Goal: Ask a question

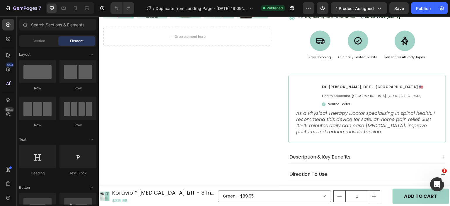
scroll to position [351, 0]
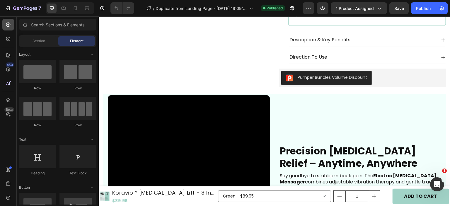
click at [10, 24] on icon at bounding box center [8, 25] width 4 height 4
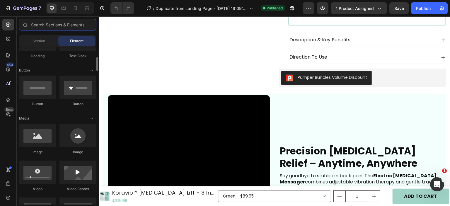
scroll to position [29, 0]
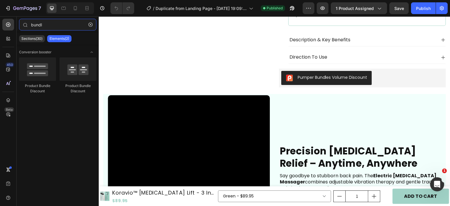
type input "bundl"
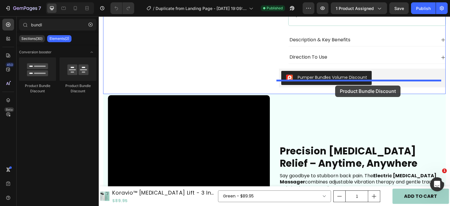
drag, startPoint x: 141, startPoint y: 98, endPoint x: 335, endPoint y: 85, distance: 194.5
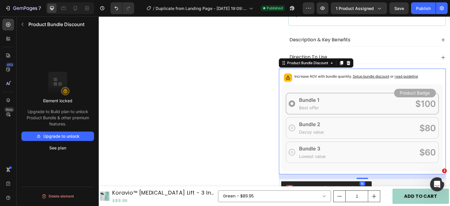
scroll to position [381, 0]
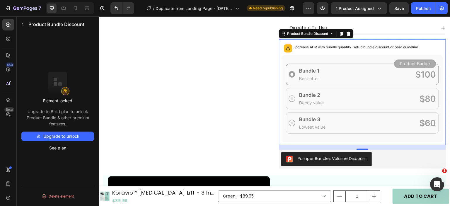
click at [372, 49] on span "Setup bundle discount" at bounding box center [370, 47] width 37 height 4
click at [363, 49] on span "Setup bundle discount" at bounding box center [370, 47] width 37 height 4
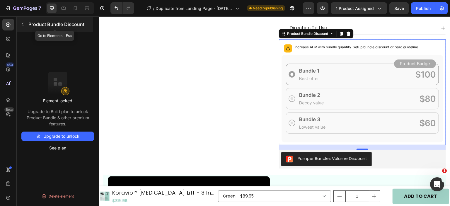
click at [23, 24] on icon "button" at bounding box center [22, 24] width 5 height 5
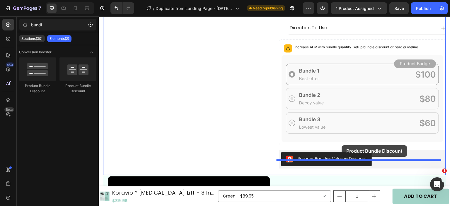
drag, startPoint x: 173, startPoint y: 91, endPoint x: 342, endPoint y: 145, distance: 177.4
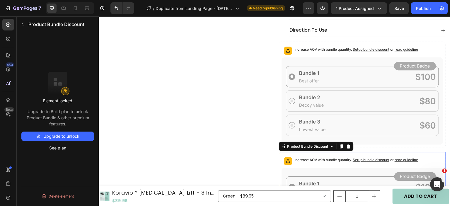
scroll to position [410, 0]
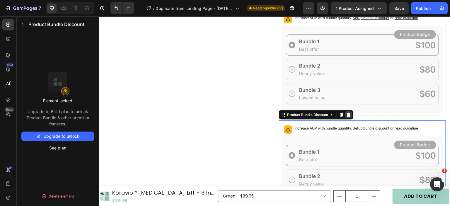
click at [347, 117] on icon at bounding box center [349, 115] width 4 height 4
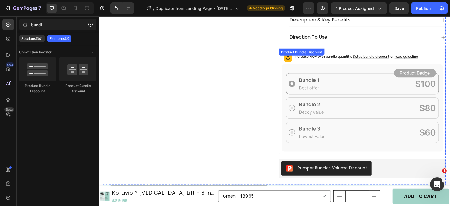
scroll to position [351, 0]
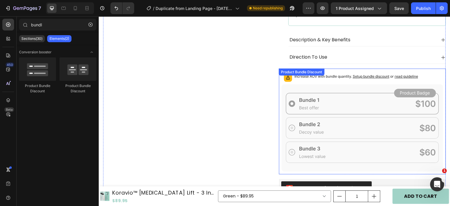
click at [383, 97] on icon at bounding box center [362, 127] width 162 height 87
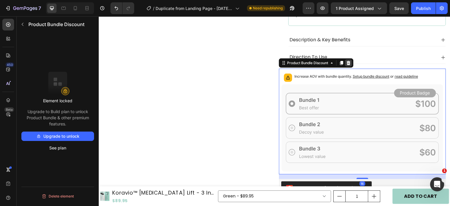
click at [347, 65] on icon at bounding box center [349, 63] width 4 height 4
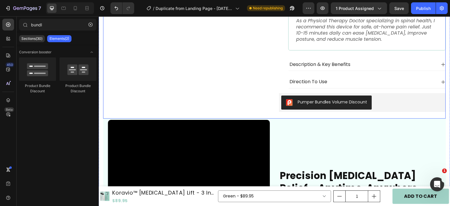
scroll to position [293, 0]
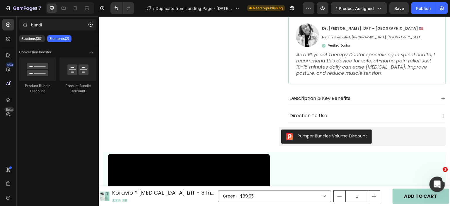
click at [433, 180] on icon "Open Intercom Messenger" at bounding box center [436, 184] width 10 height 10
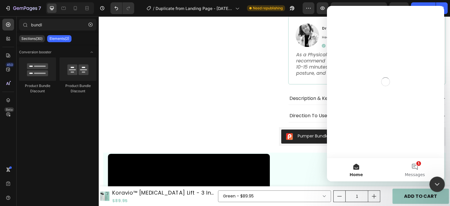
scroll to position [0, 0]
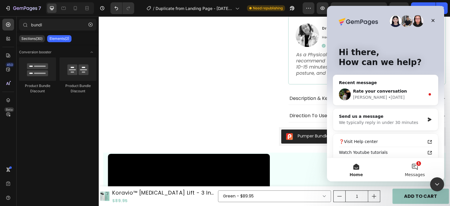
click at [416, 168] on button "1 Messages" at bounding box center [414, 169] width 59 height 23
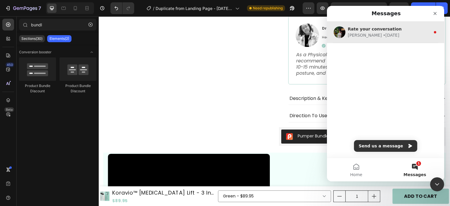
click at [383, 32] on div "• [DATE]" at bounding box center [391, 35] width 16 height 6
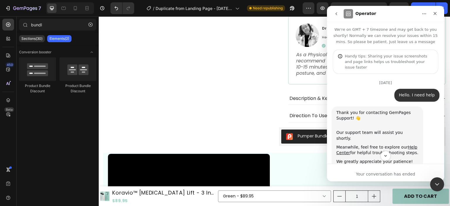
scroll to position [1, 0]
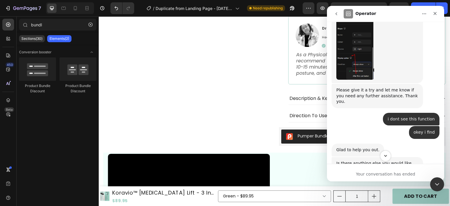
click at [385, 156] on icon "Scroll to bottom" at bounding box center [385, 156] width 3 height 2
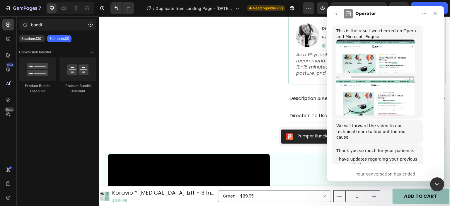
scroll to position [2294, 0]
